Goal: Navigation & Orientation: Find specific page/section

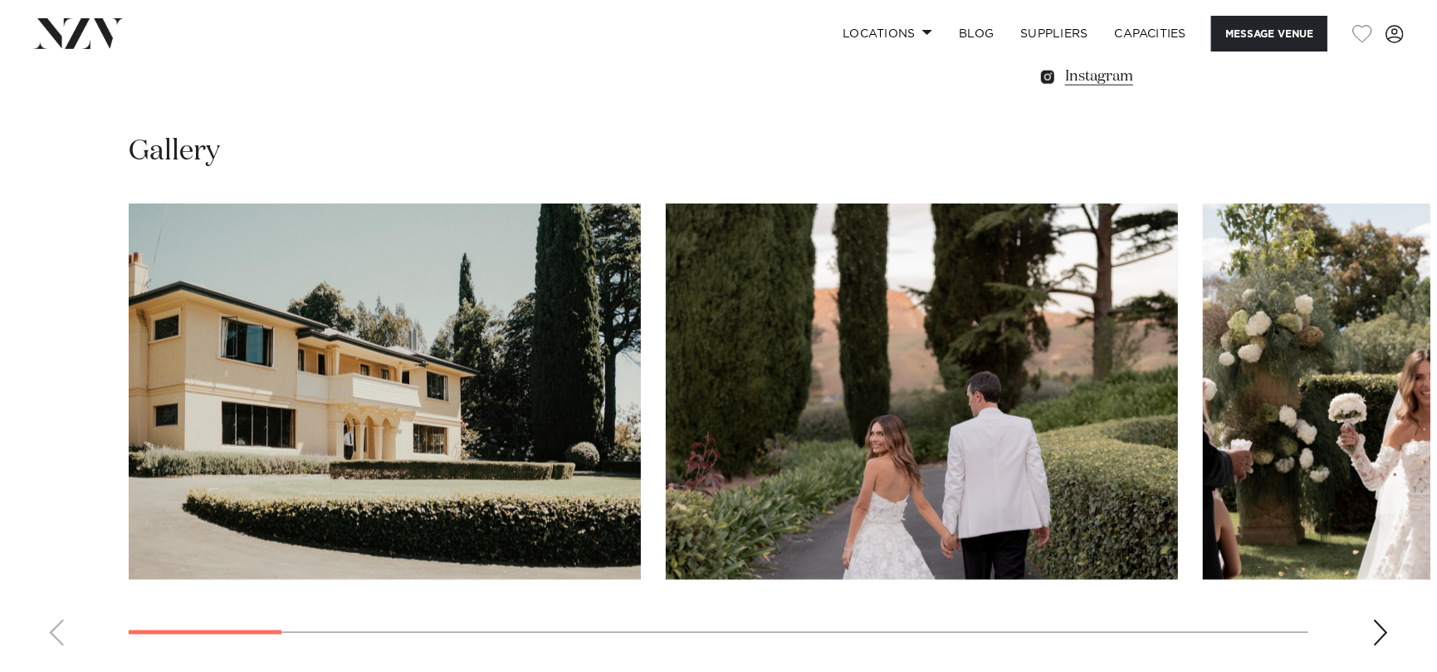
scroll to position [1494, 0]
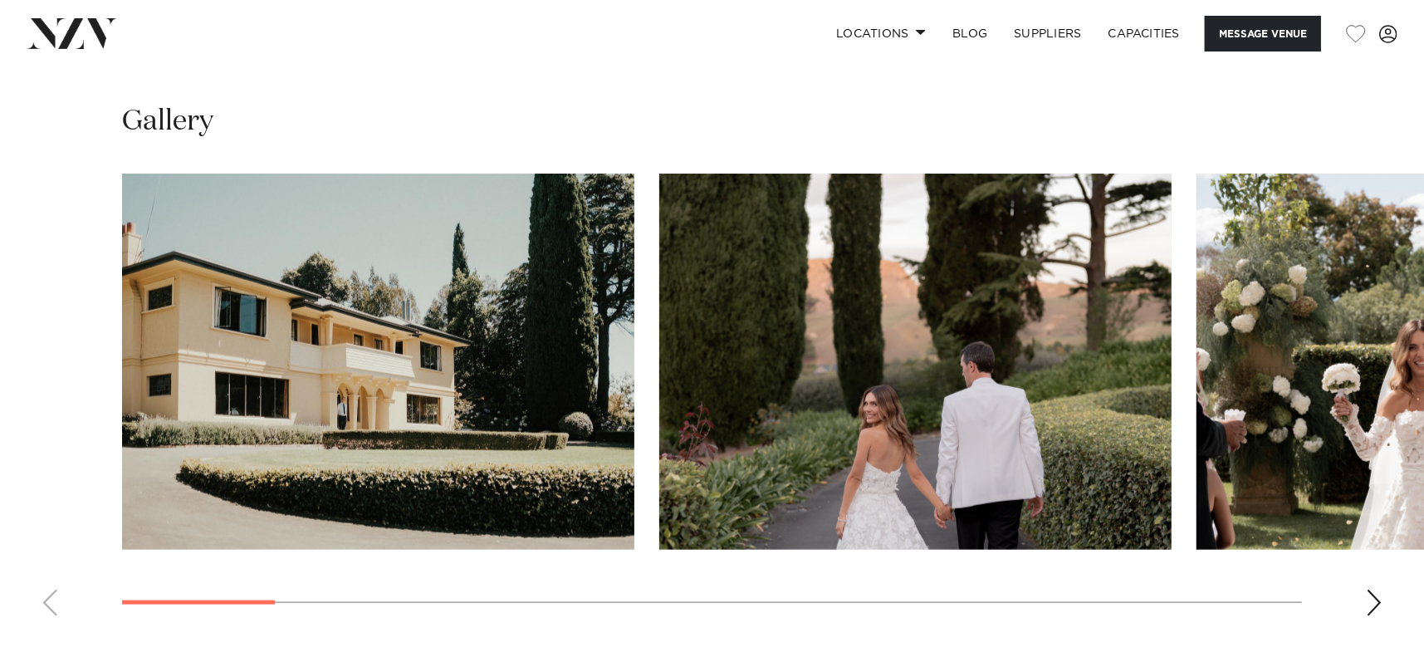
click at [1372, 599] on div "Next slide" at bounding box center [1374, 602] width 17 height 27
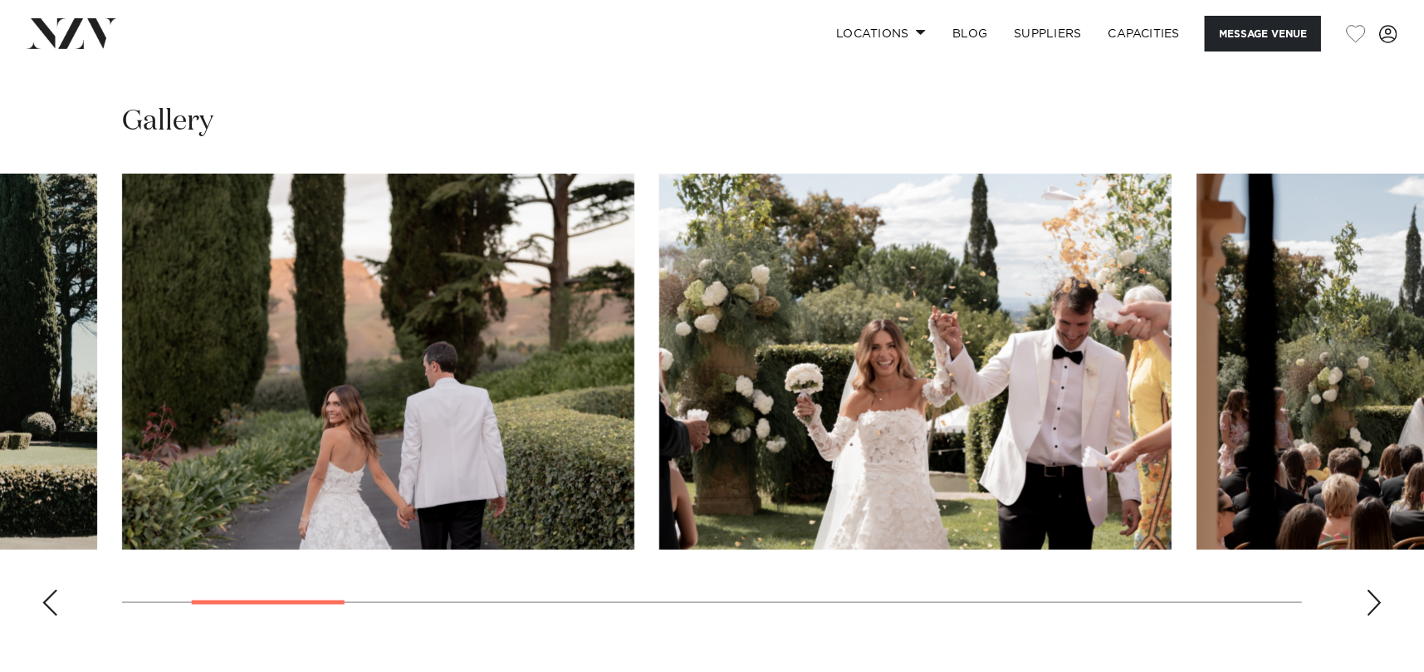
click at [1372, 599] on div "Next slide" at bounding box center [1374, 602] width 17 height 27
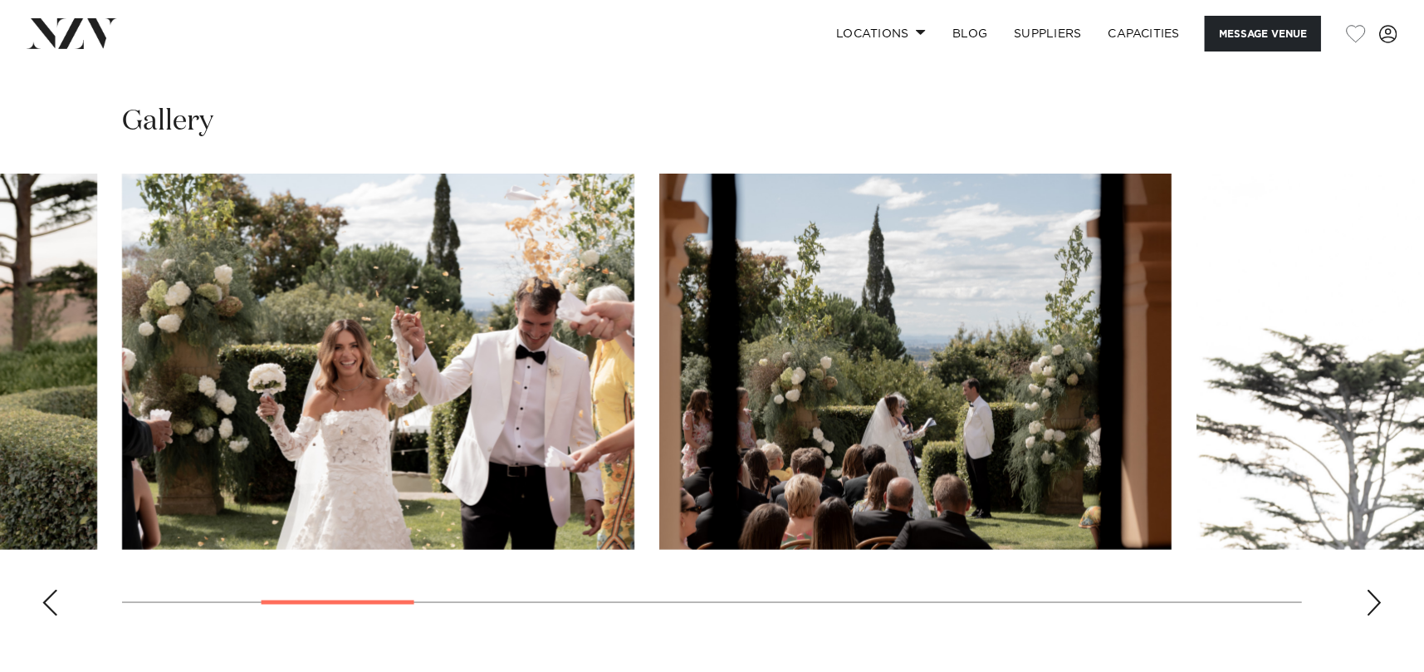
click at [1372, 599] on div "Next slide" at bounding box center [1374, 602] width 17 height 27
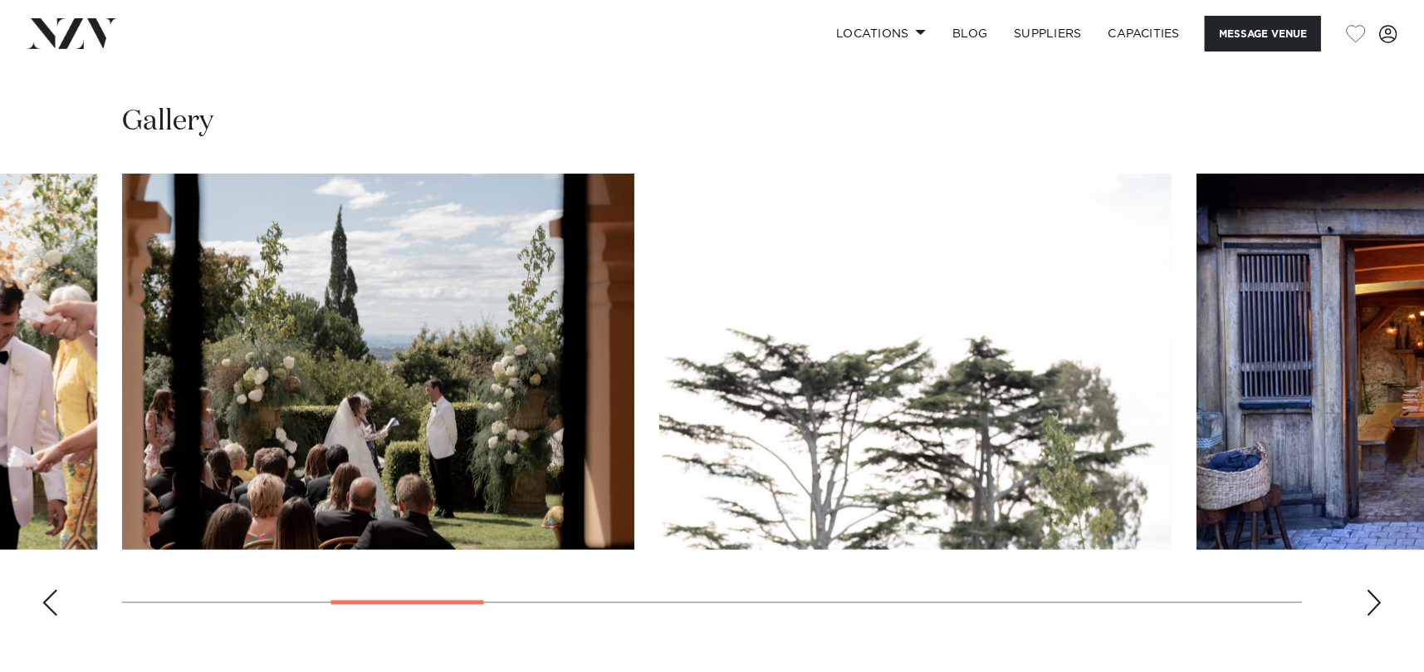
click at [929, 457] on img "5 / 17" at bounding box center [915, 362] width 512 height 376
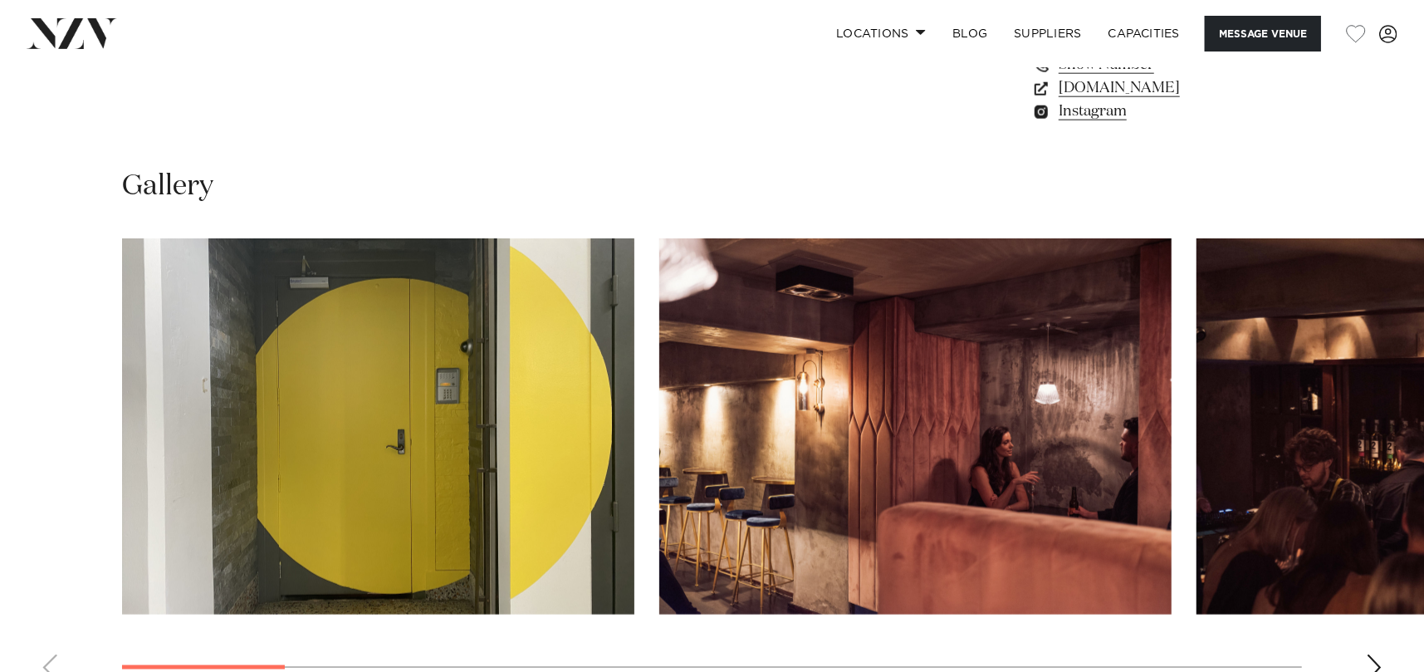
scroll to position [1494, 0]
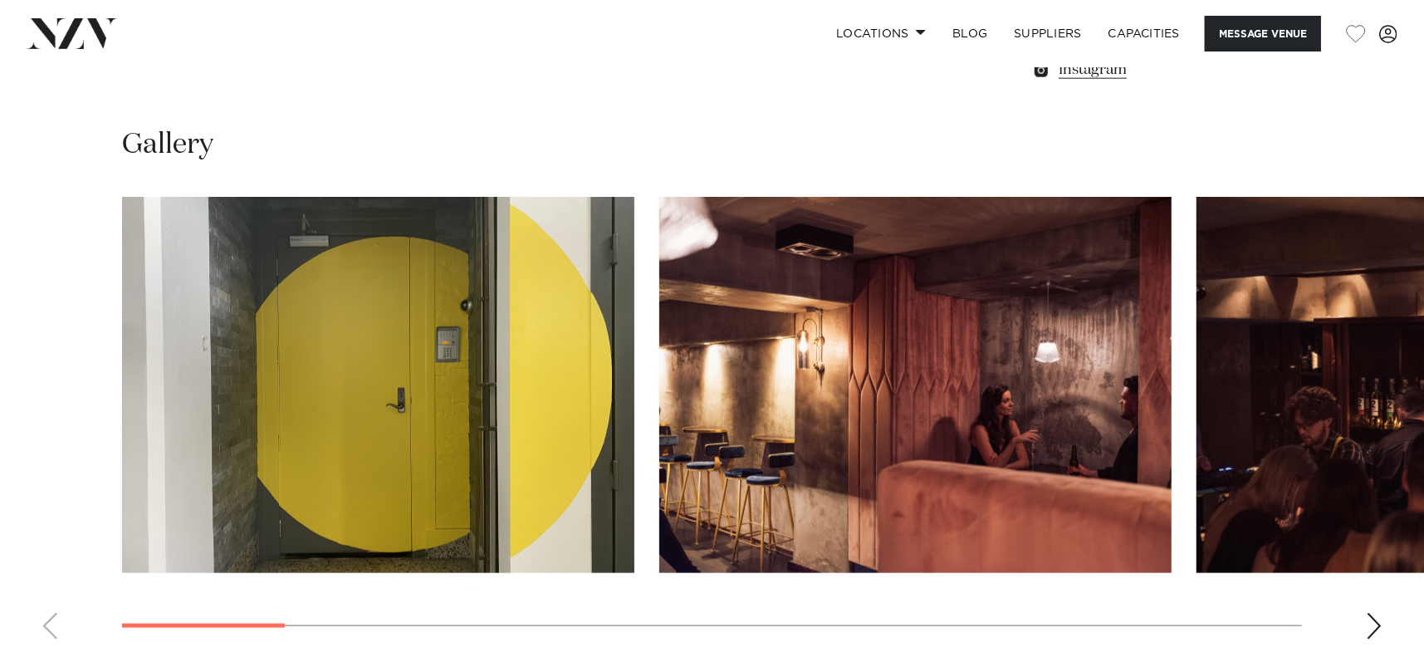
click at [1366, 613] on div "Next slide" at bounding box center [1374, 626] width 17 height 27
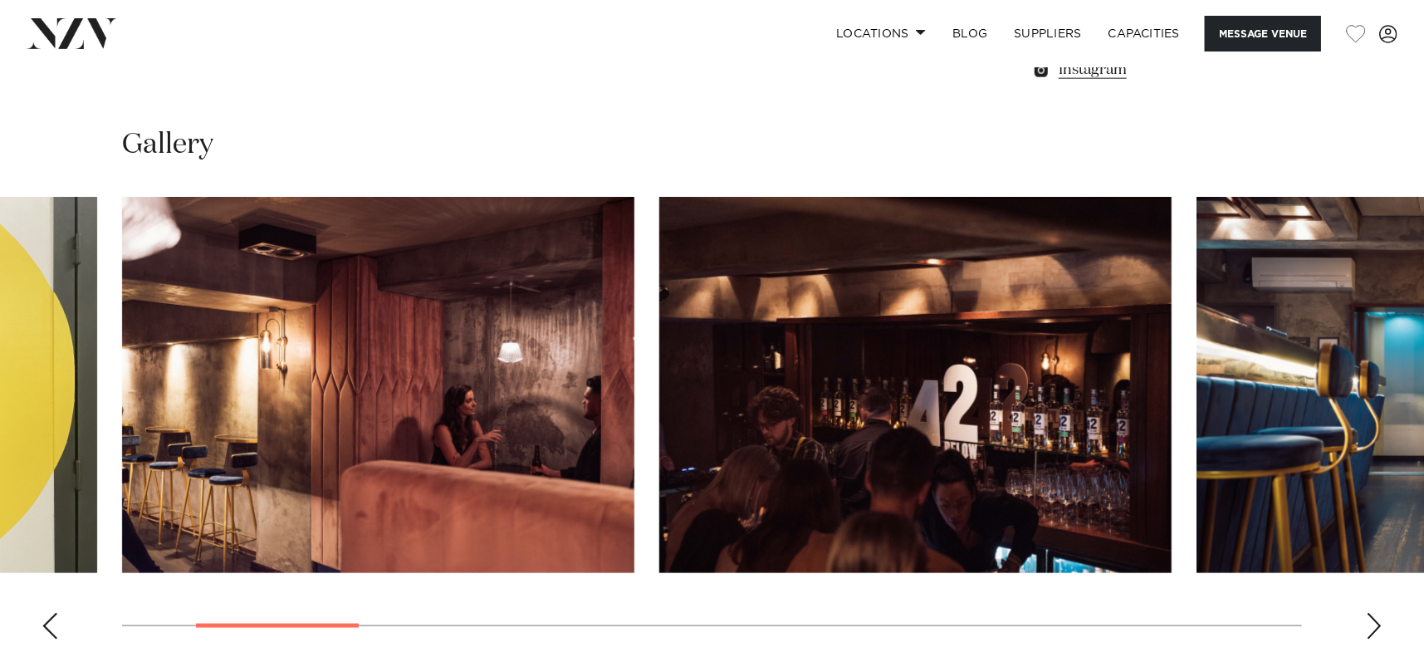
click at [1366, 613] on div "Next slide" at bounding box center [1374, 626] width 17 height 27
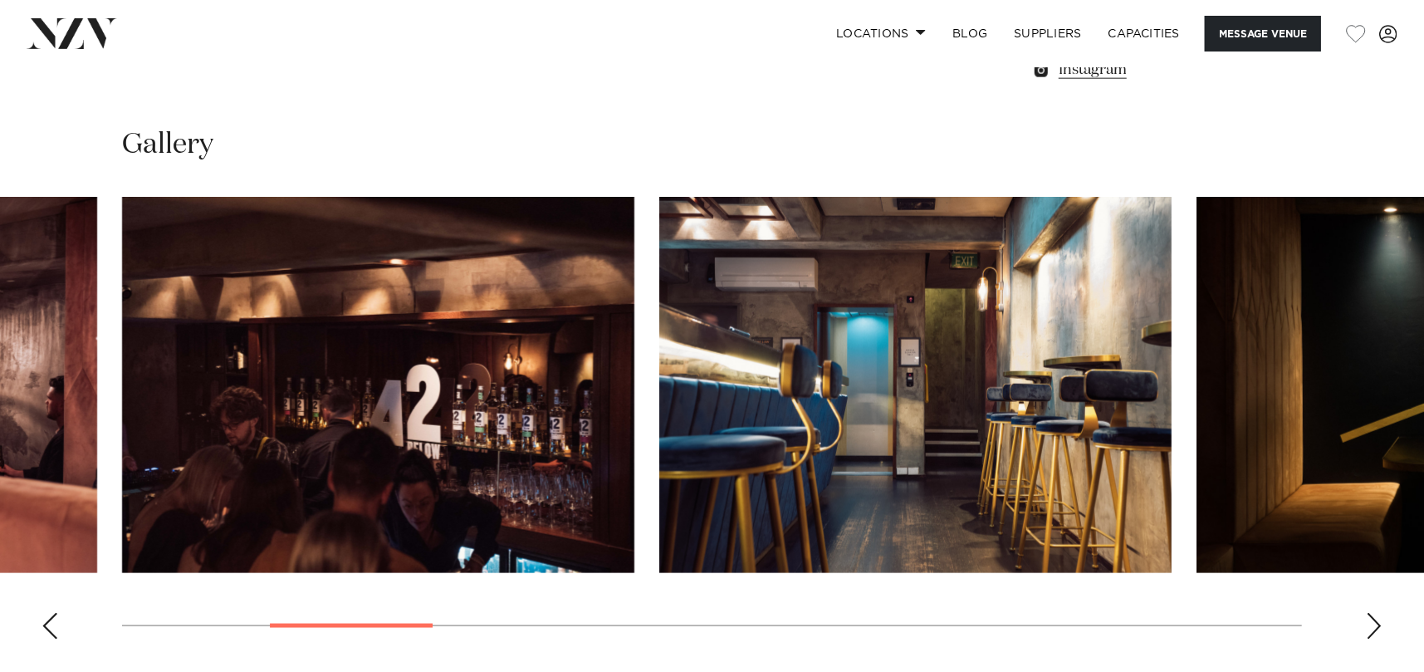
click at [1366, 613] on div "Next slide" at bounding box center [1374, 626] width 17 height 27
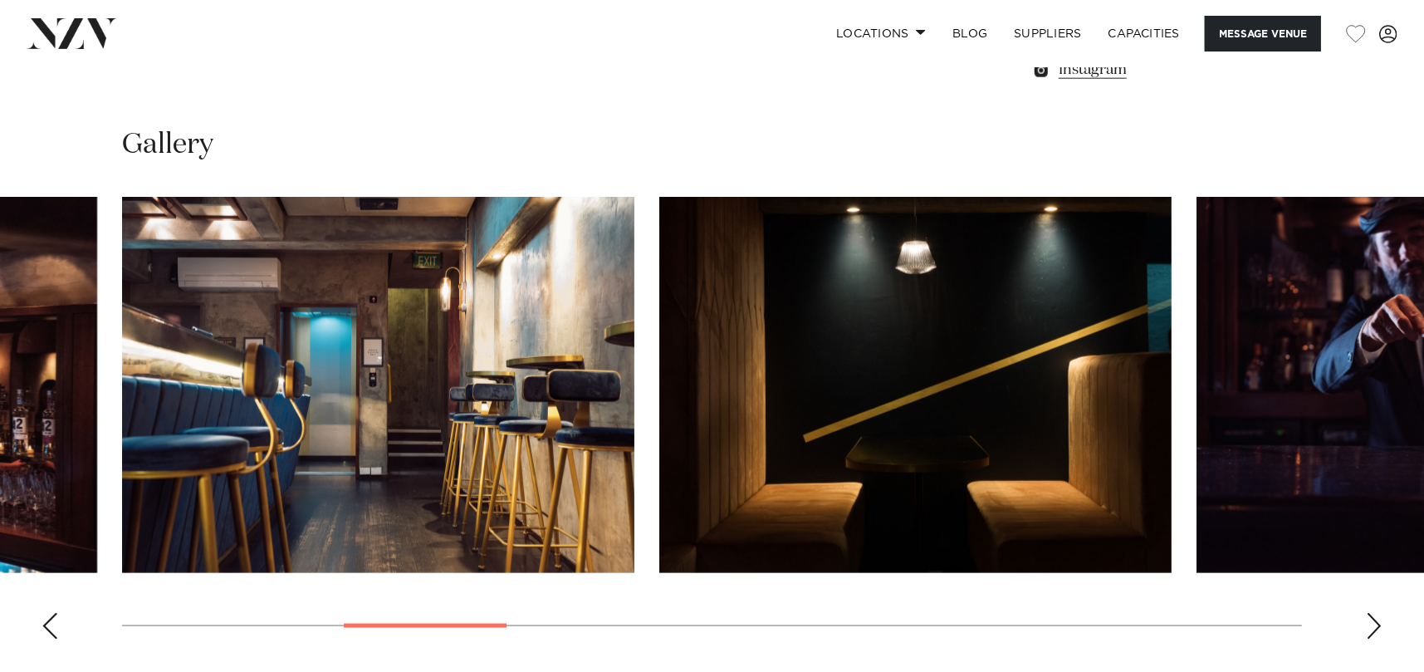
click at [1366, 613] on div "Next slide" at bounding box center [1374, 626] width 17 height 27
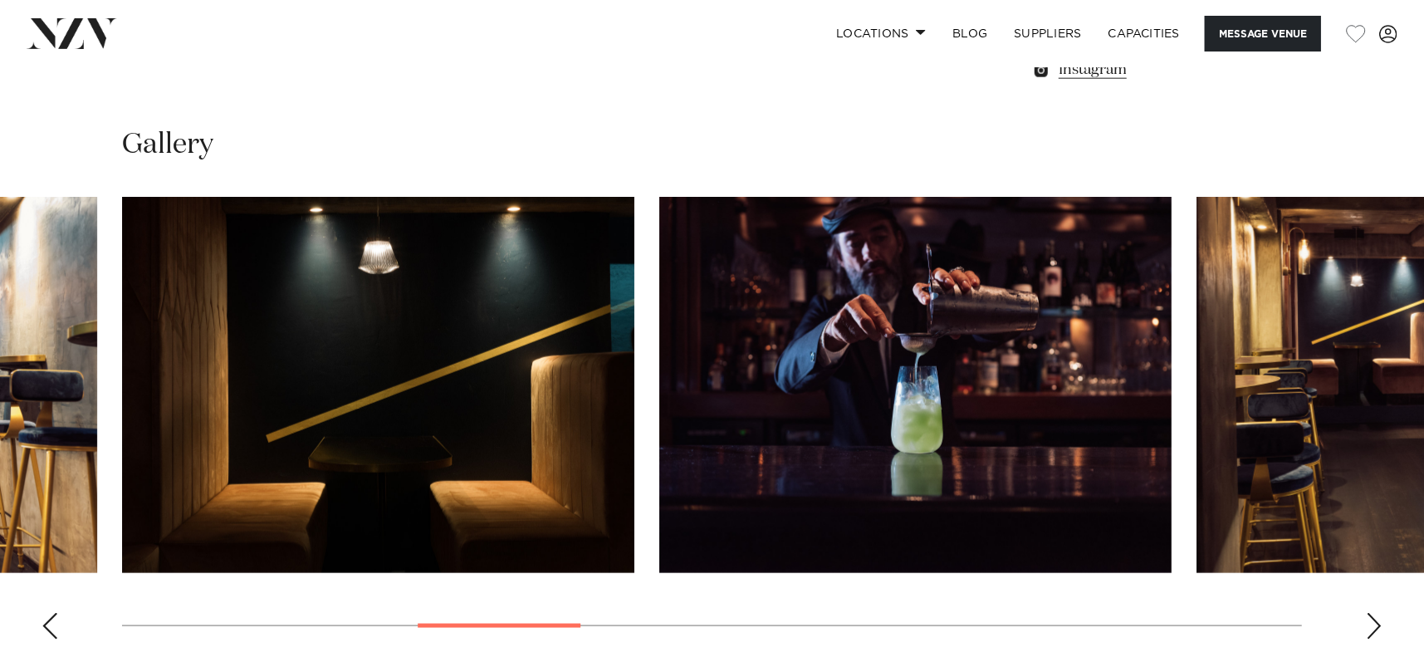
click at [1366, 613] on div "Next slide" at bounding box center [1374, 626] width 17 height 27
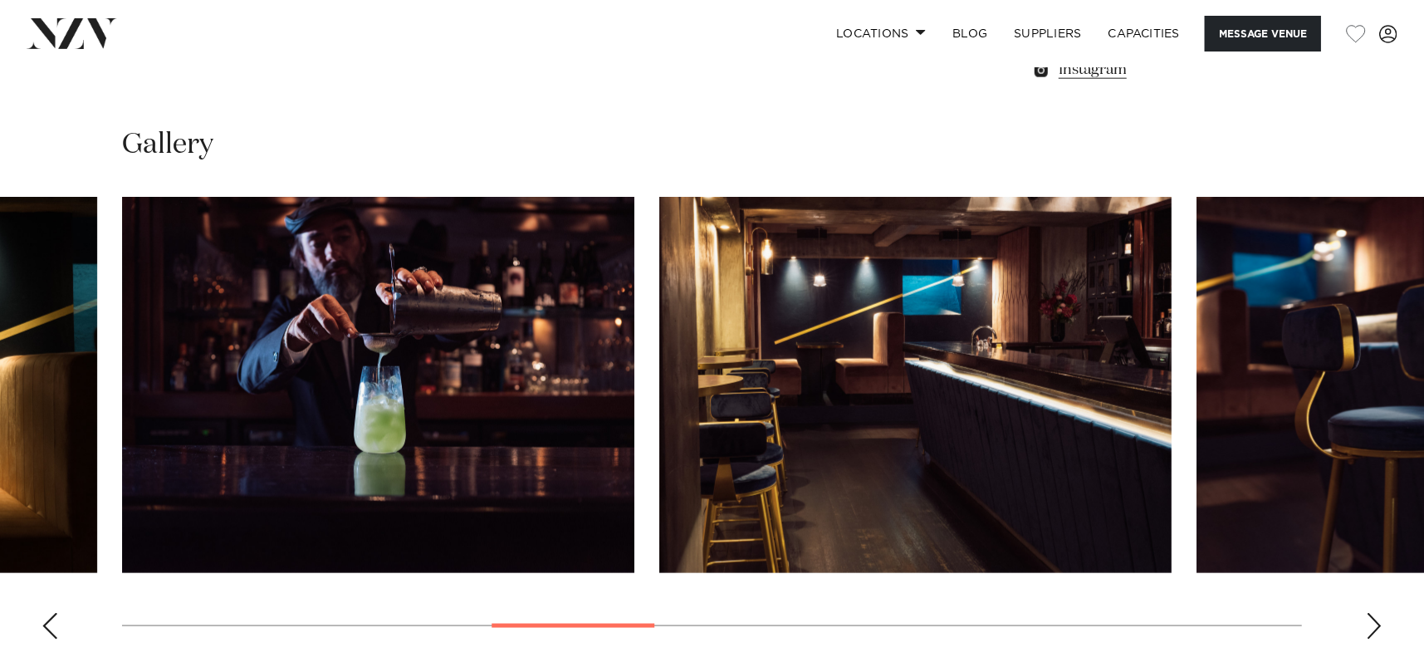
click at [1366, 613] on div "Next slide" at bounding box center [1374, 626] width 17 height 27
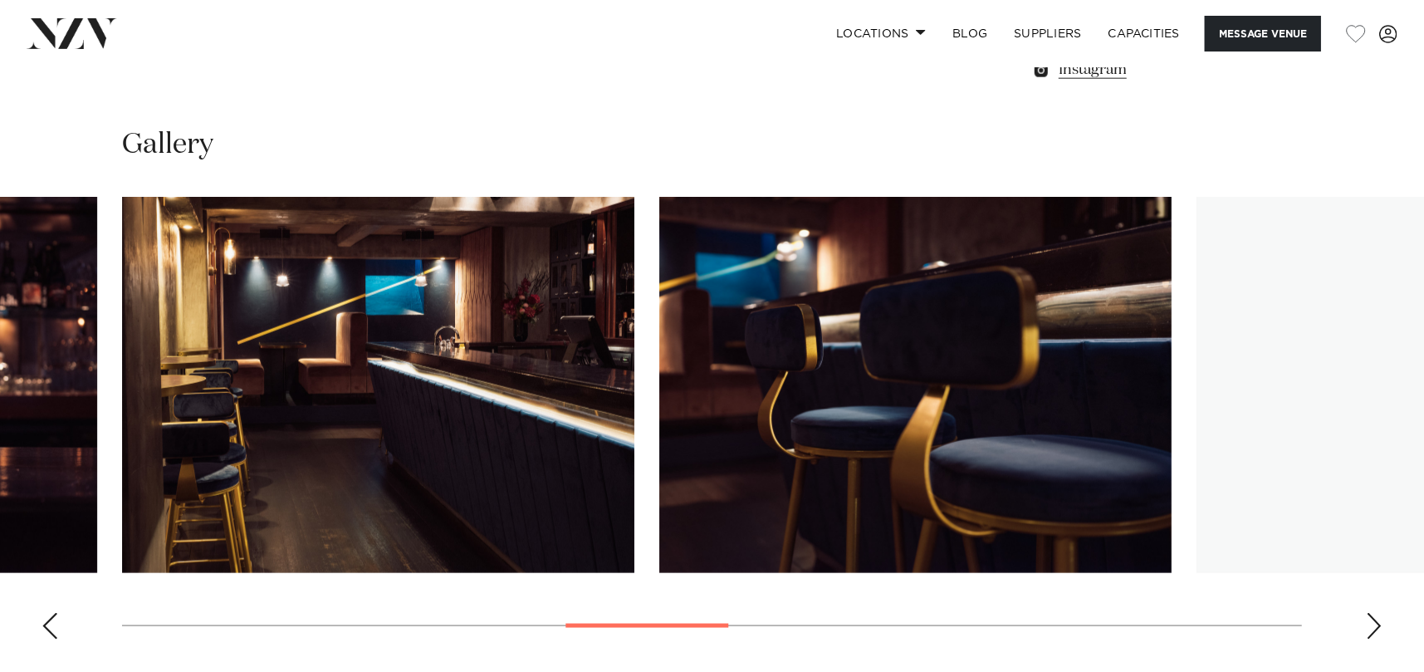
click at [1366, 613] on div "Next slide" at bounding box center [1374, 626] width 17 height 27
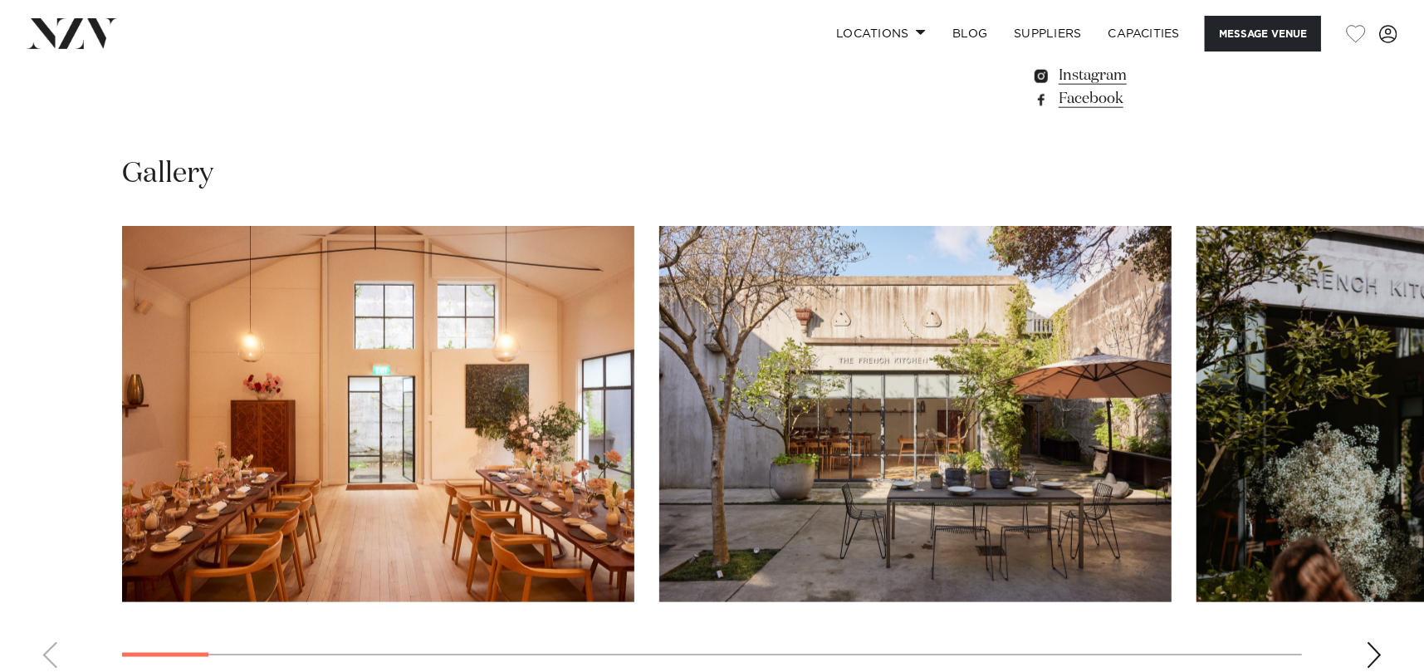
scroll to position [1494, 0]
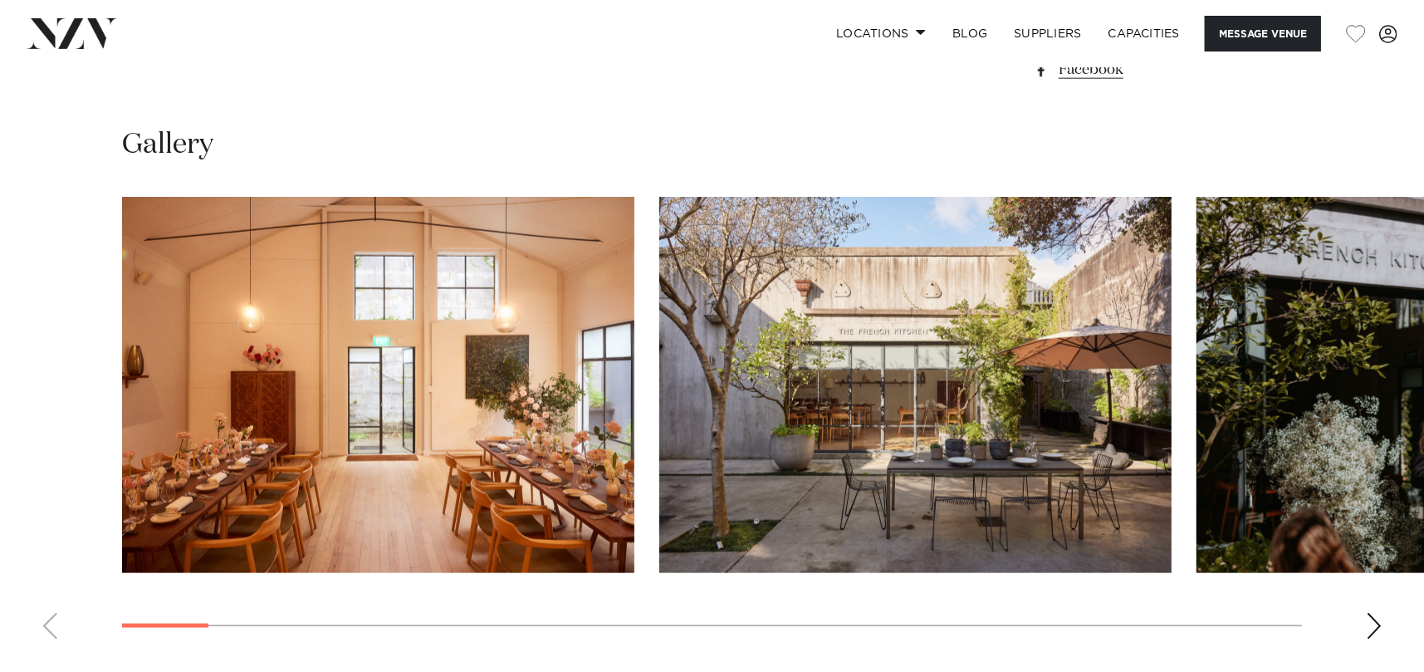
click at [1379, 622] on div "Next slide" at bounding box center [1374, 626] width 17 height 27
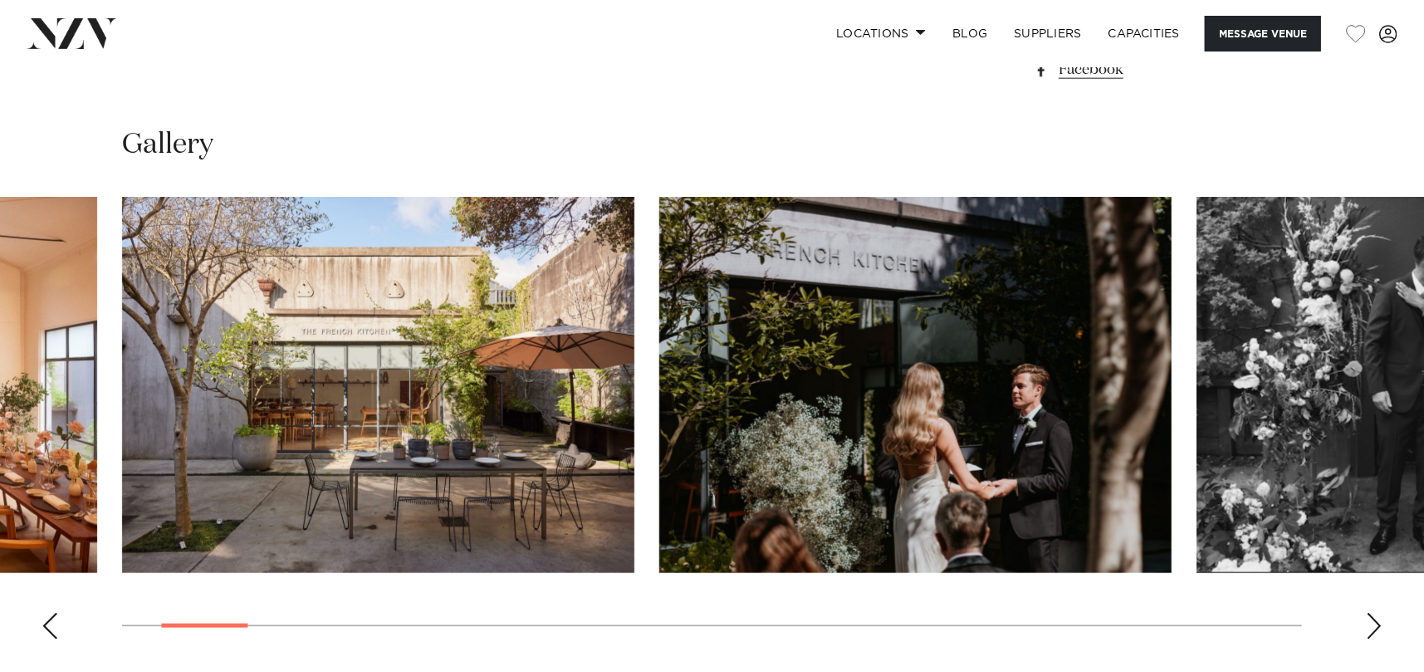
click at [1378, 620] on div "Next slide" at bounding box center [1374, 626] width 17 height 27
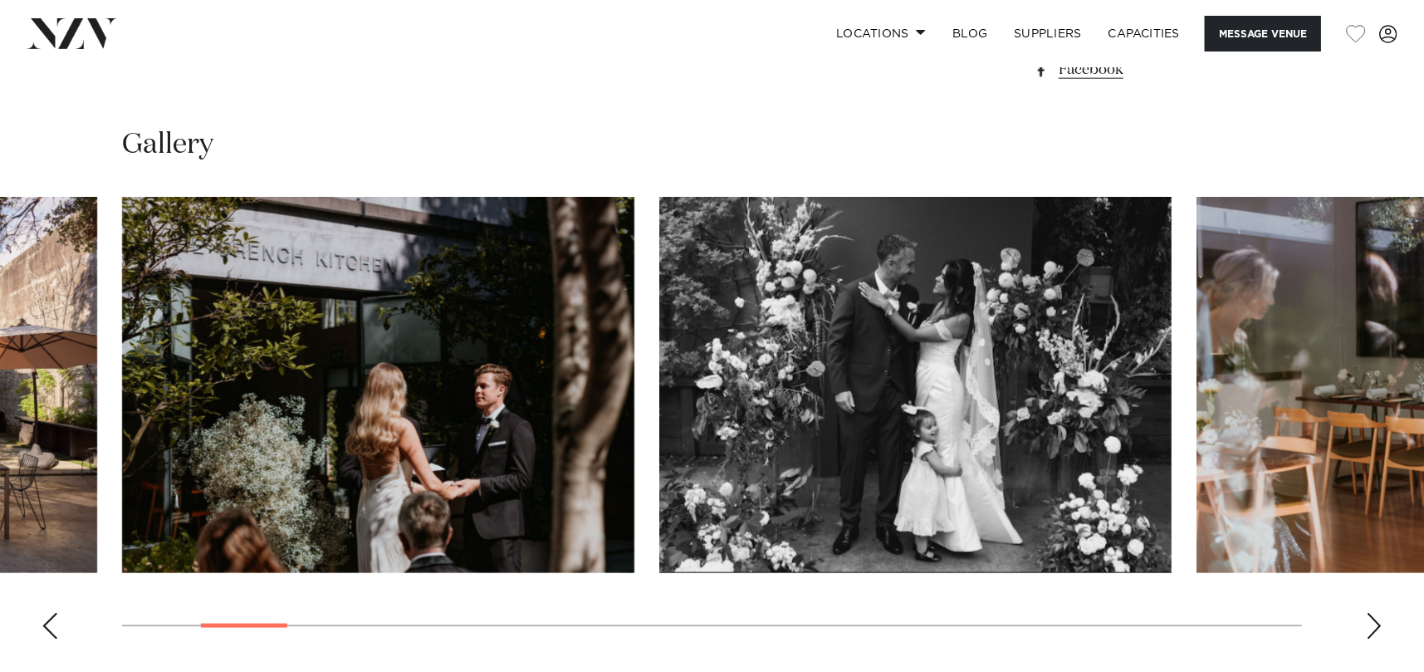
click at [1378, 620] on div "Next slide" at bounding box center [1374, 626] width 17 height 27
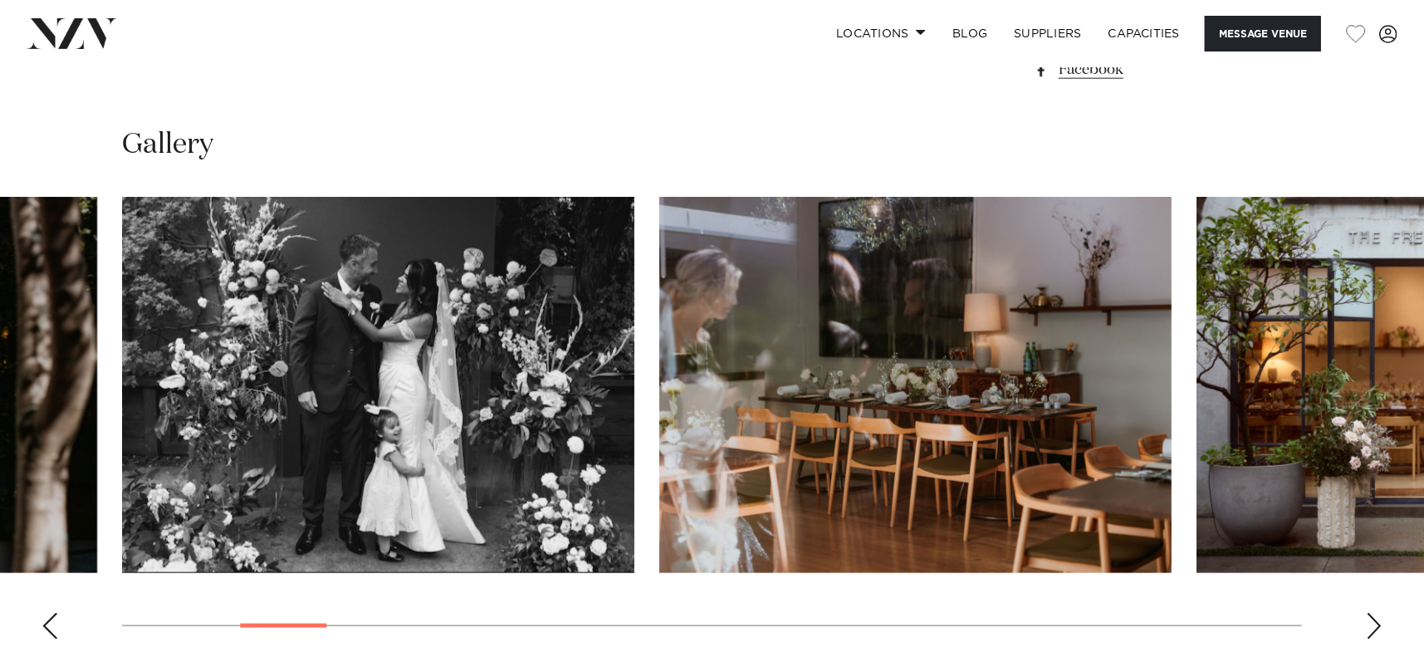
click at [1376, 618] on div "Next slide" at bounding box center [1374, 626] width 17 height 27
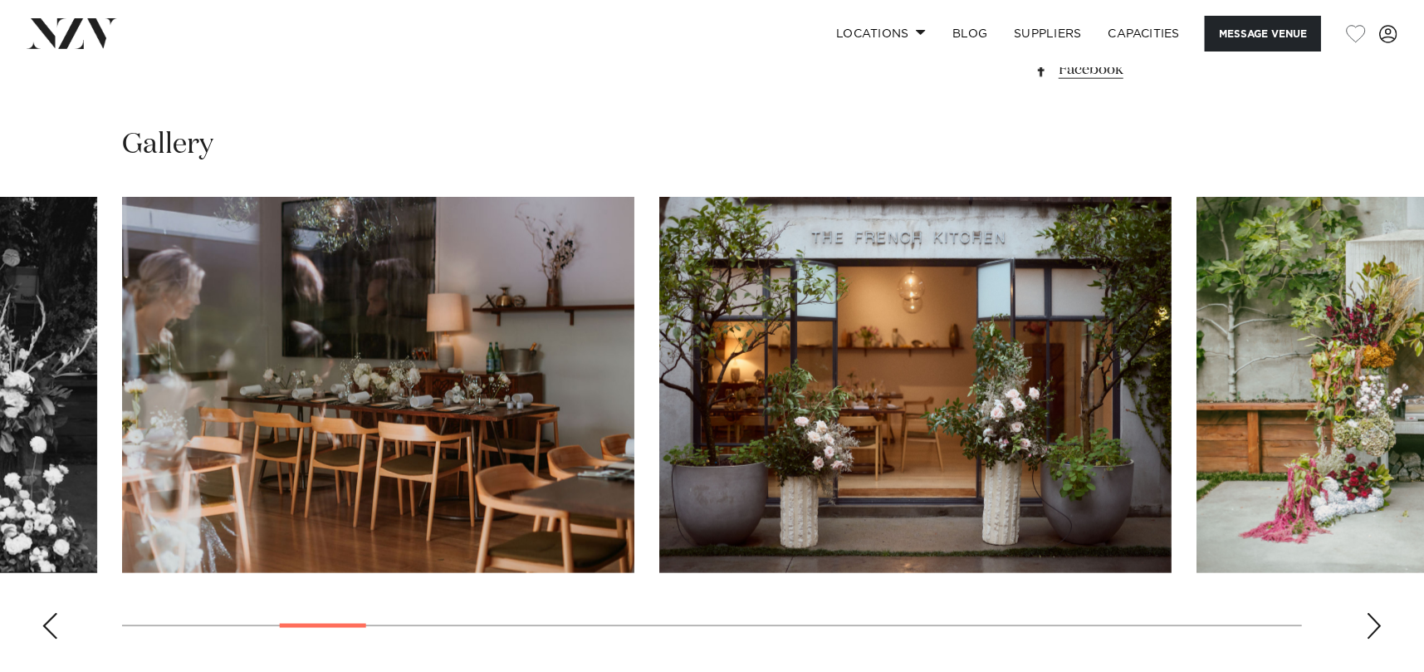
click at [1376, 618] on div "Next slide" at bounding box center [1374, 626] width 17 height 27
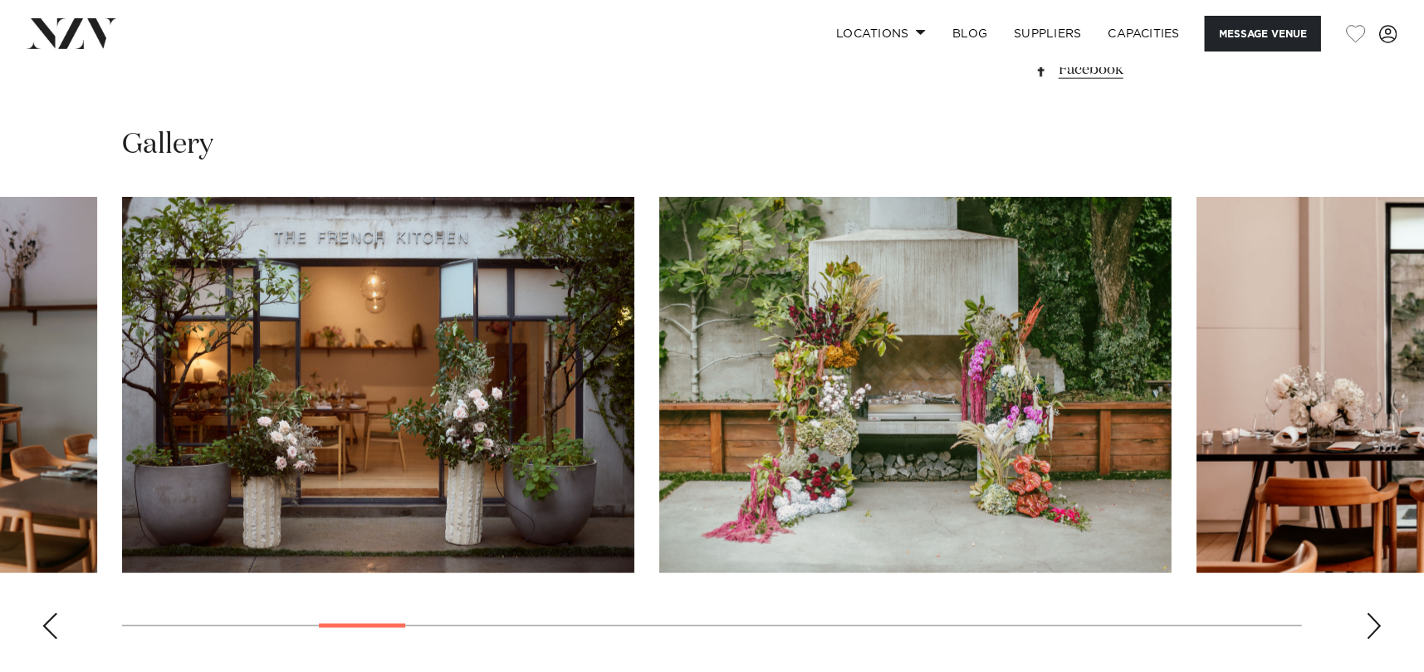
click at [1376, 618] on div "Next slide" at bounding box center [1374, 626] width 17 height 27
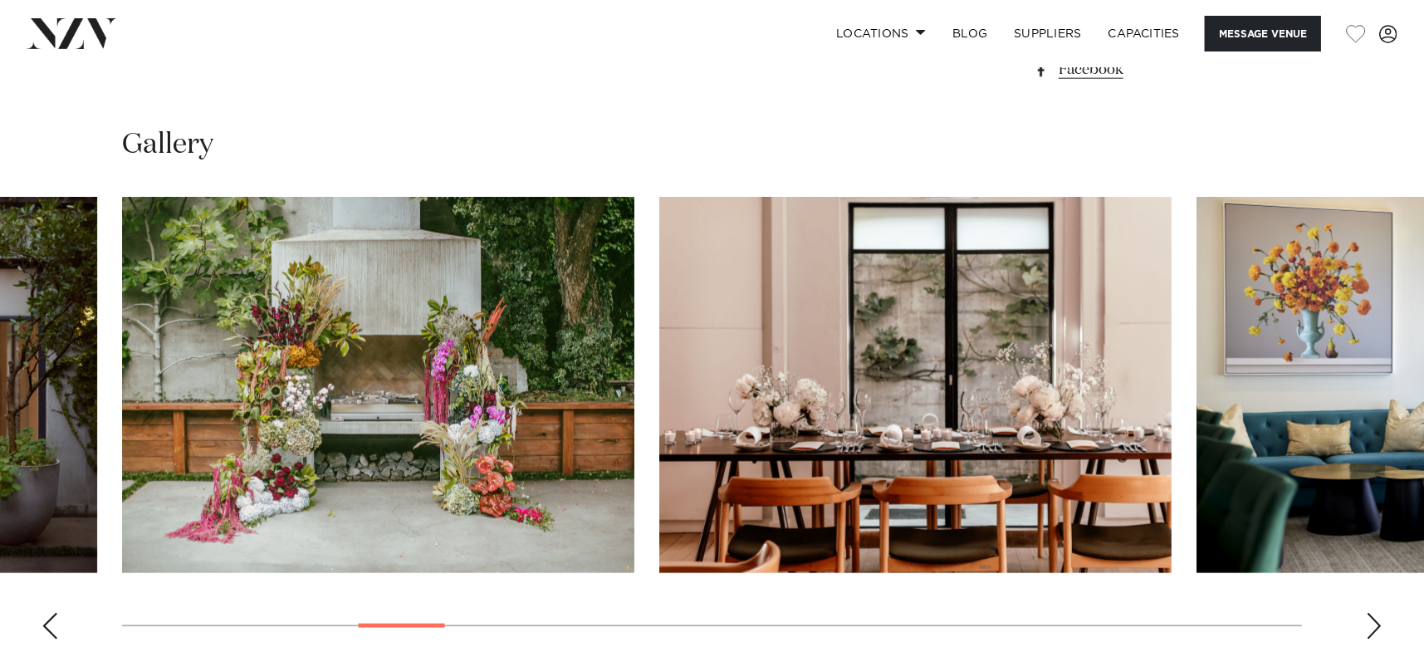
click at [1376, 618] on div "Next slide" at bounding box center [1374, 626] width 17 height 27
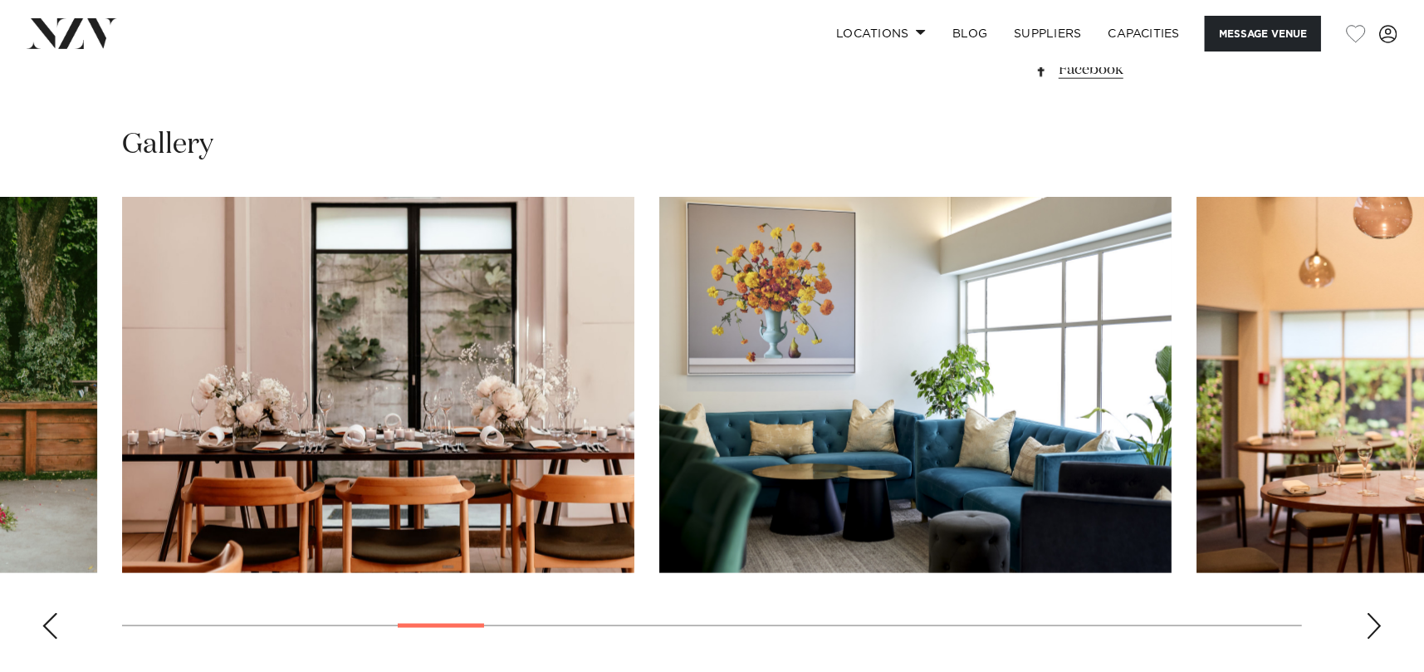
click at [1376, 618] on div "Next slide" at bounding box center [1374, 626] width 17 height 27
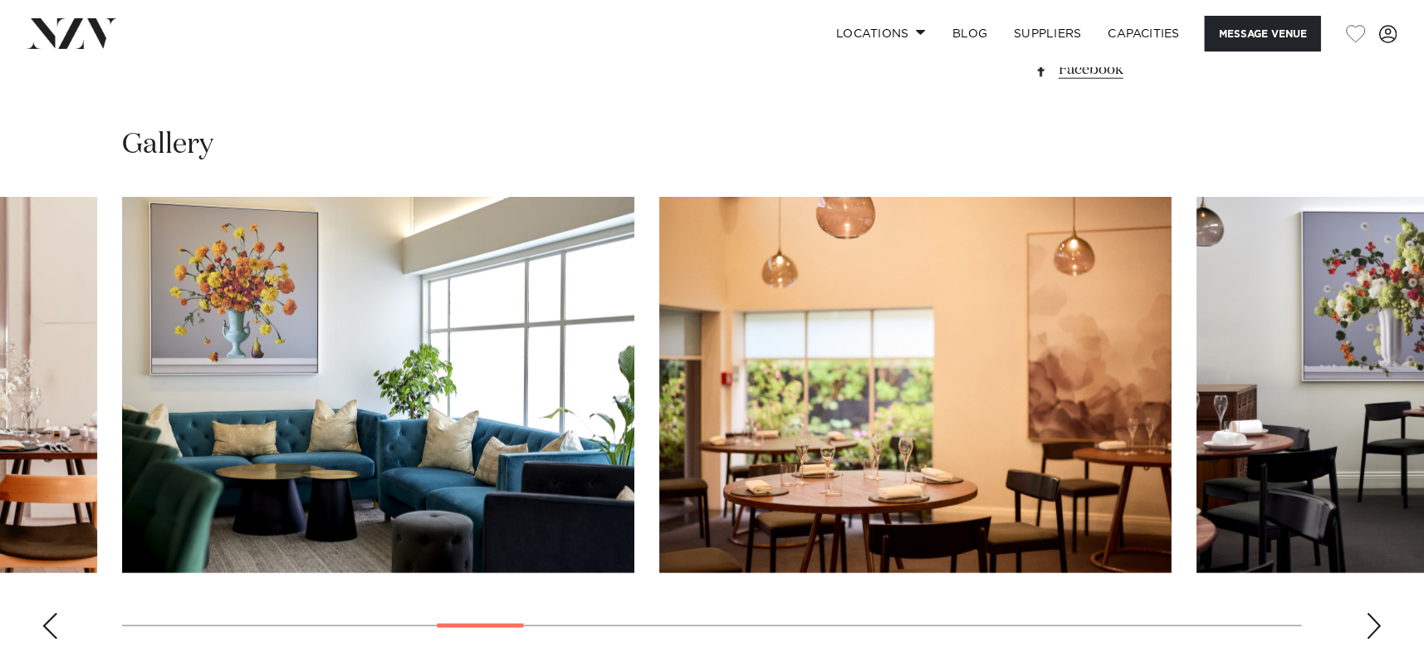
click at [1376, 618] on div "Next slide" at bounding box center [1374, 626] width 17 height 27
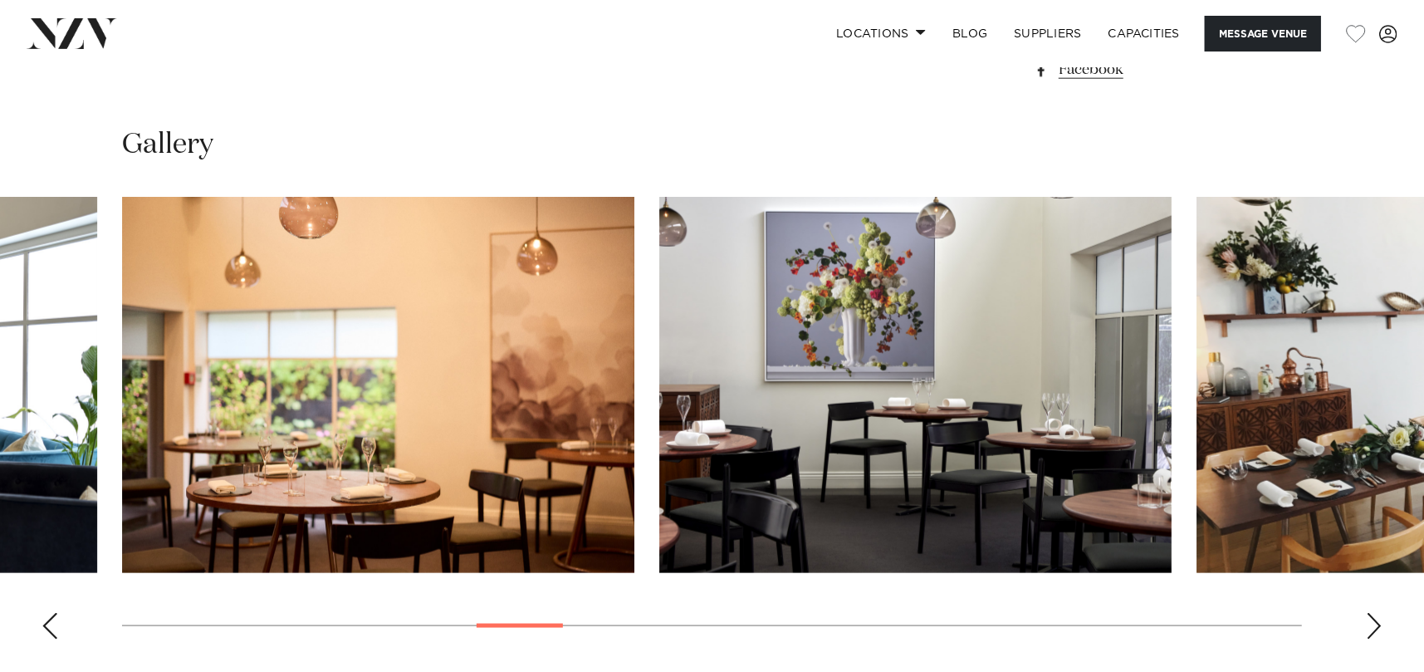
click at [1376, 618] on div "Next slide" at bounding box center [1374, 626] width 17 height 27
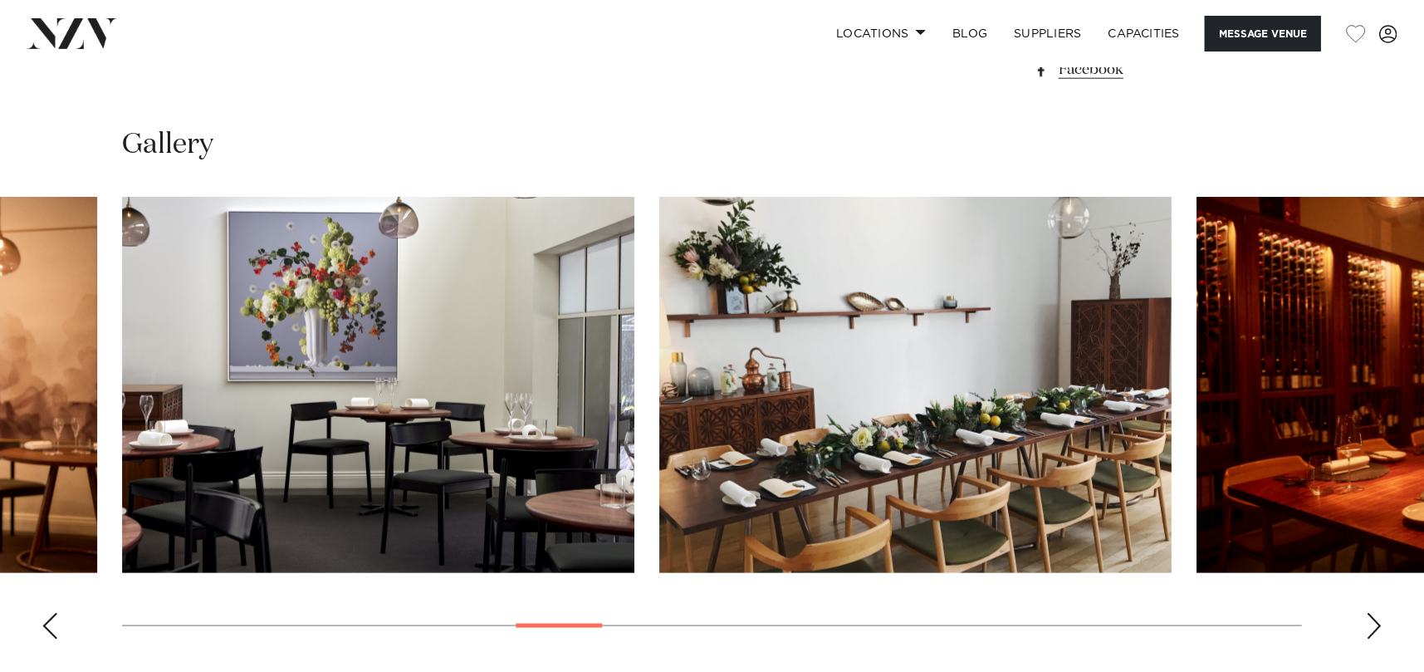
click at [1376, 618] on div "Next slide" at bounding box center [1374, 626] width 17 height 27
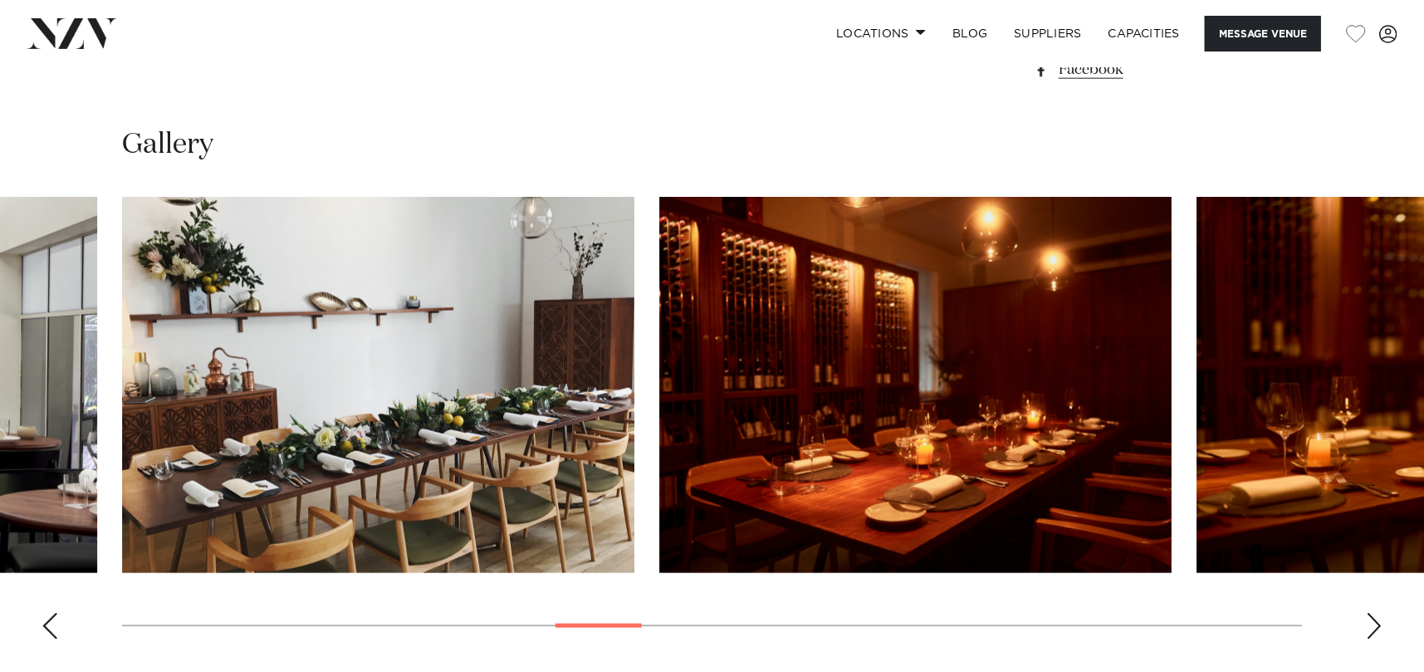
click at [1376, 618] on div "Next slide" at bounding box center [1374, 626] width 17 height 27
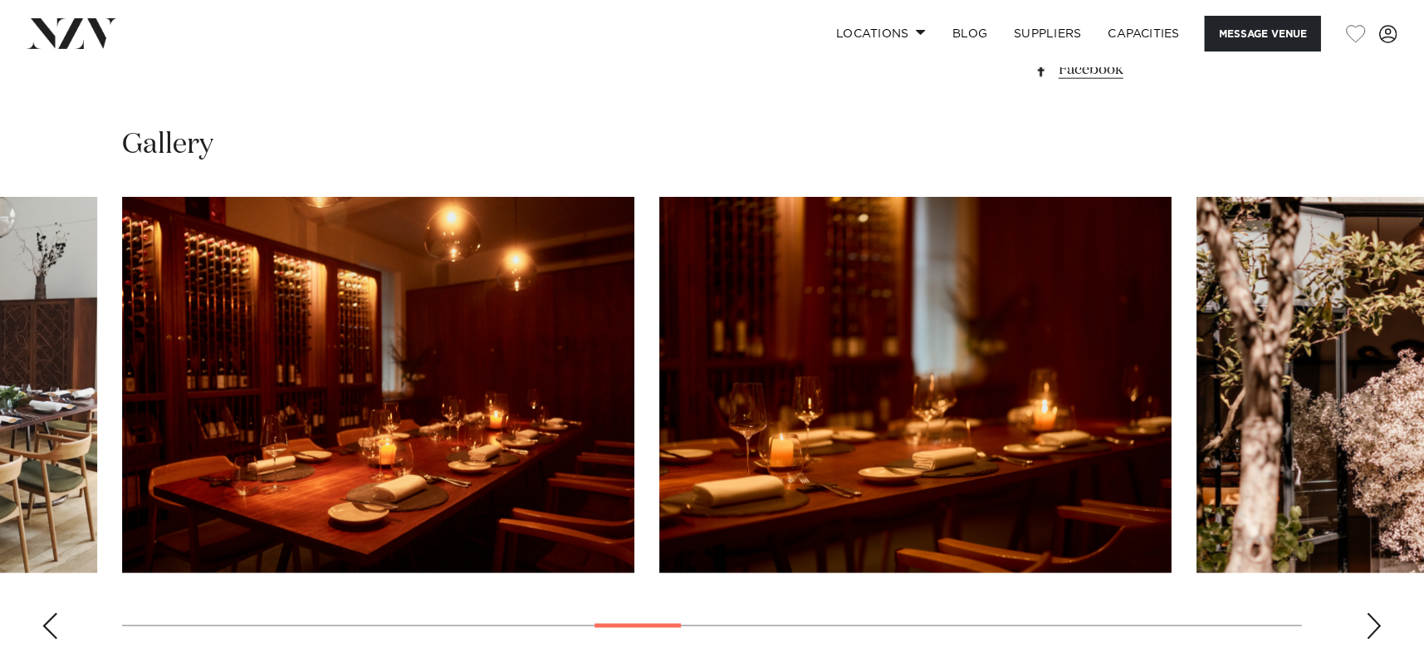
click at [1376, 618] on div "Next slide" at bounding box center [1374, 626] width 17 height 27
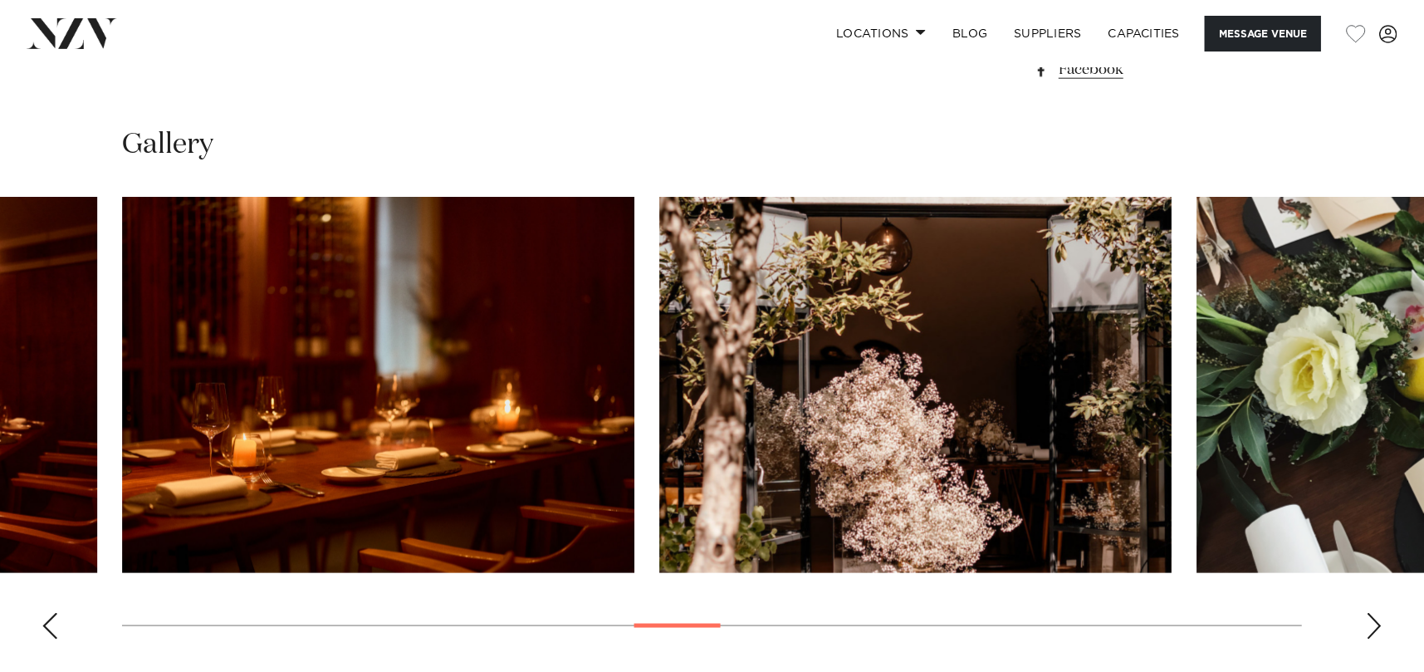
click at [1376, 618] on div "Next slide" at bounding box center [1374, 626] width 17 height 27
